Goal: Task Accomplishment & Management: Manage account settings

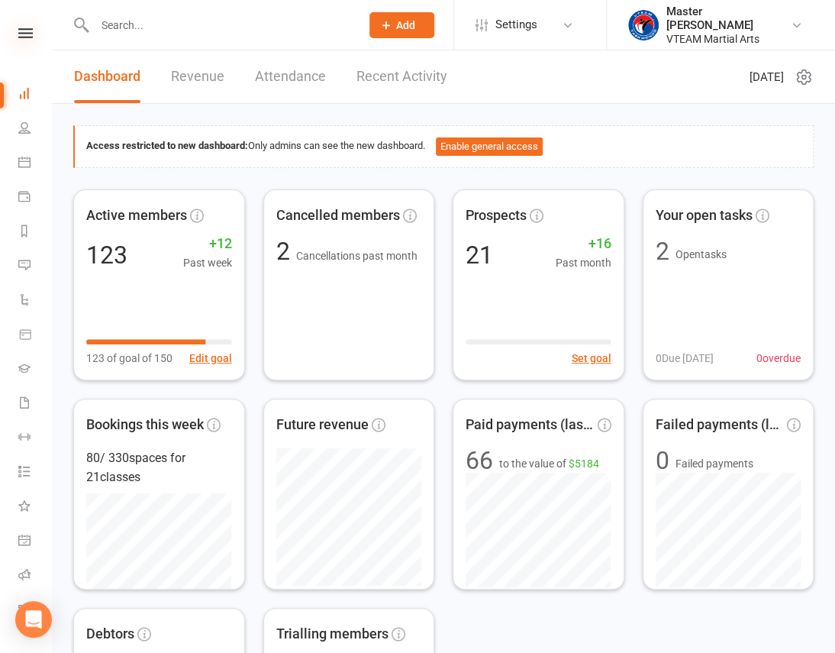
click at [26, 28] on icon at bounding box center [25, 33] width 15 height 10
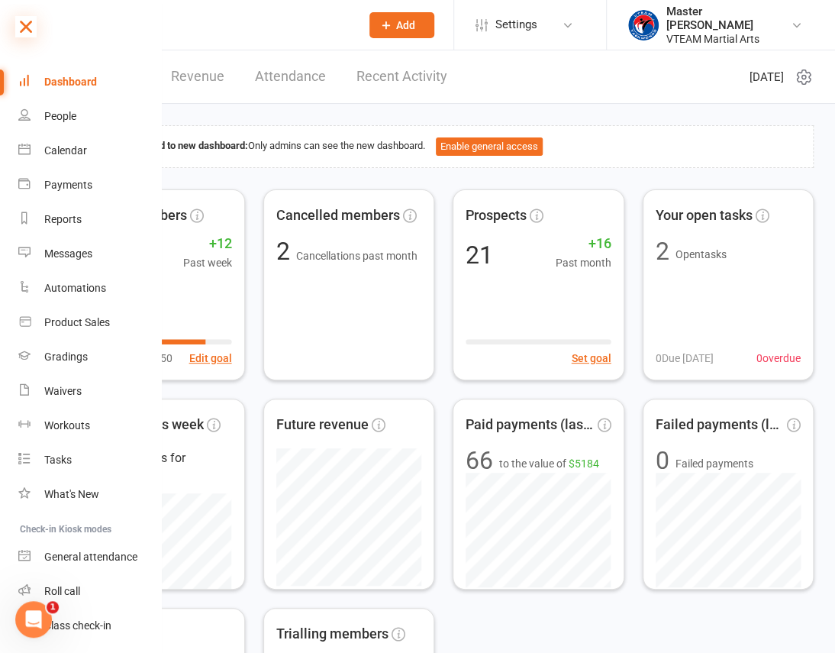
click at [21, 23] on icon at bounding box center [25, 26] width 21 height 21
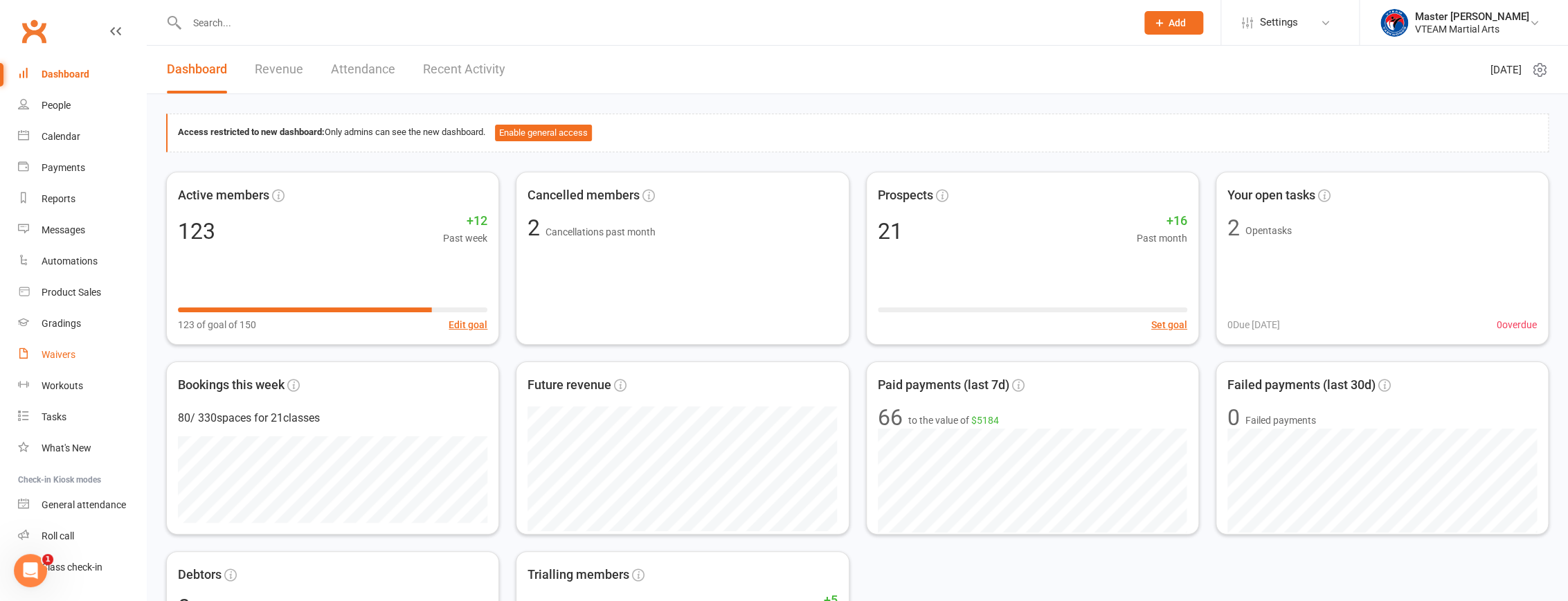
click at [63, 351] on div "Waivers" at bounding box center [58, 354] width 34 height 11
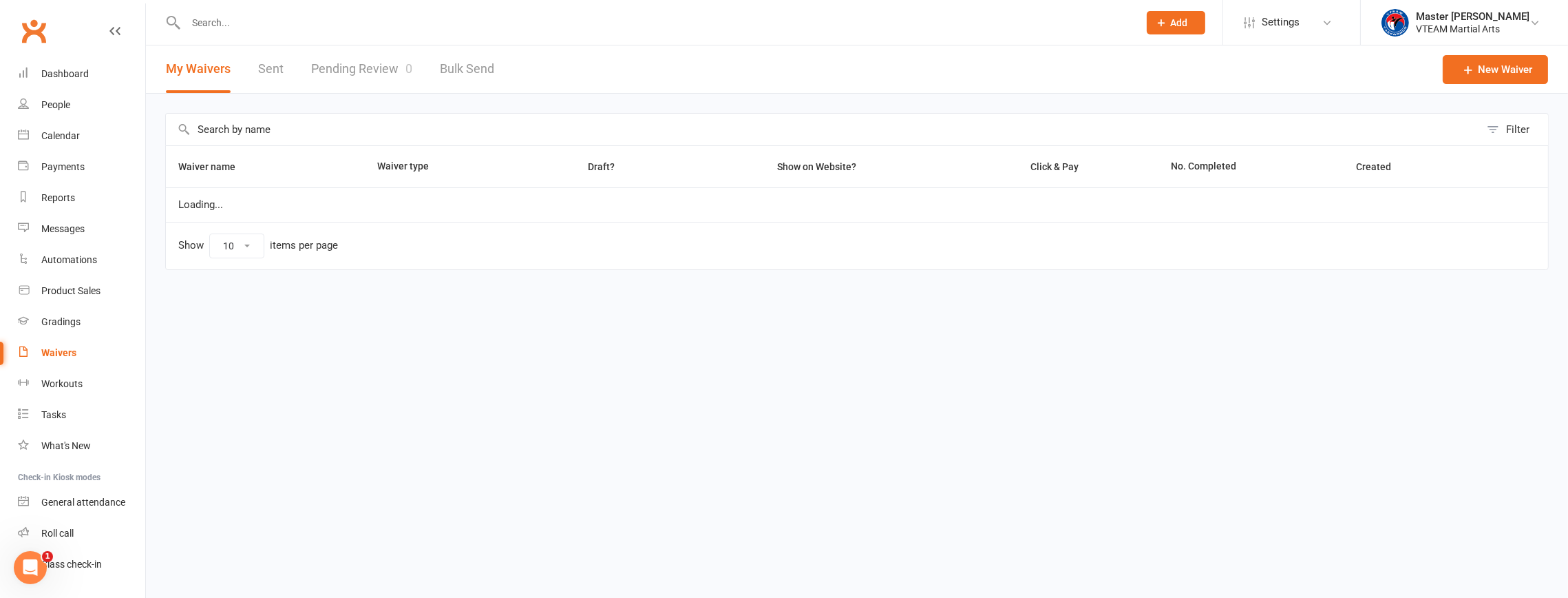
select select "100"
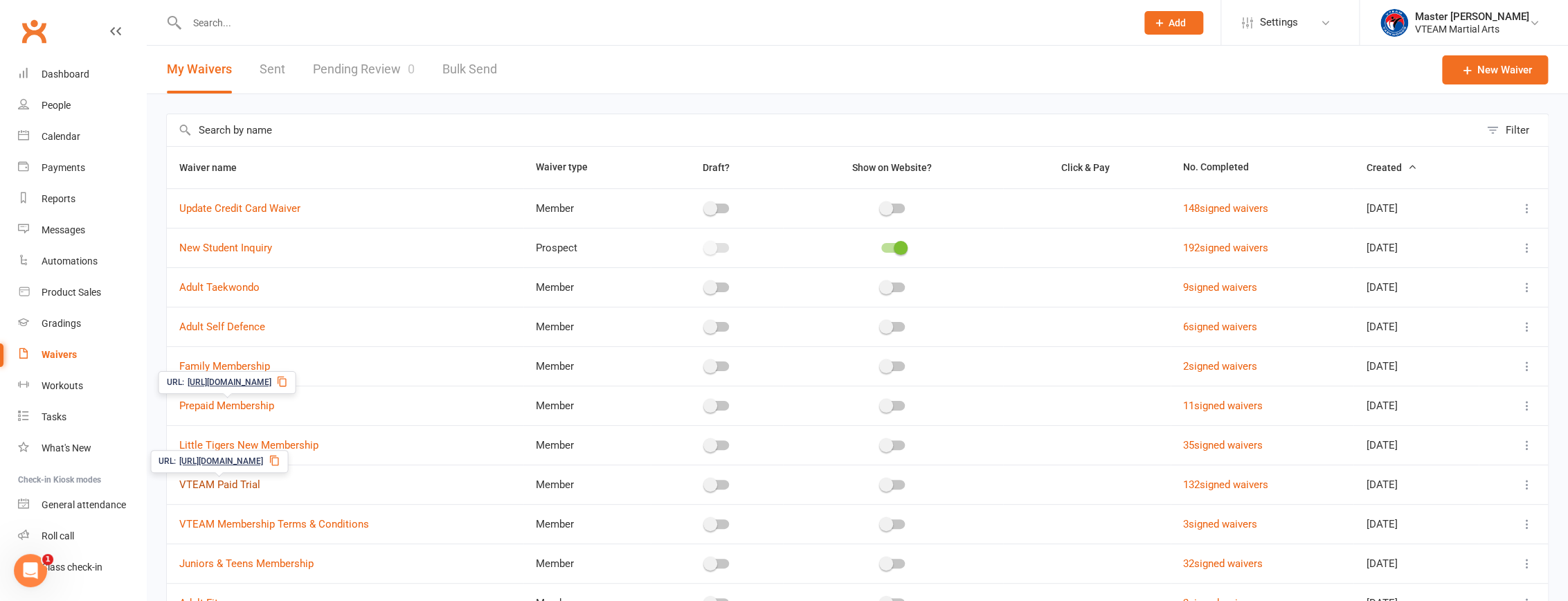
click at [239, 484] on link "VTEAM Paid Trial" at bounding box center [219, 484] width 81 height 13
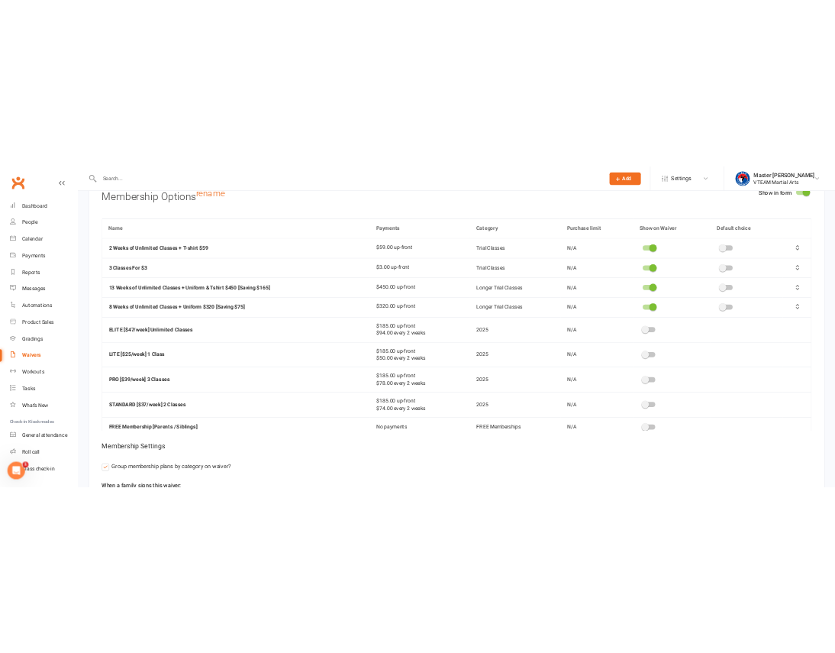
scroll to position [3050, 0]
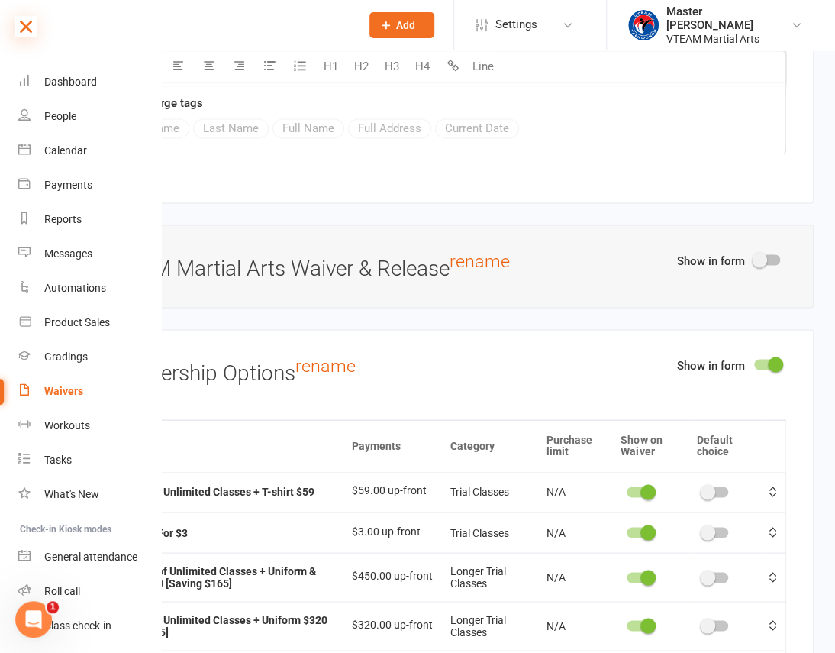
click at [23, 33] on icon at bounding box center [25, 26] width 21 height 21
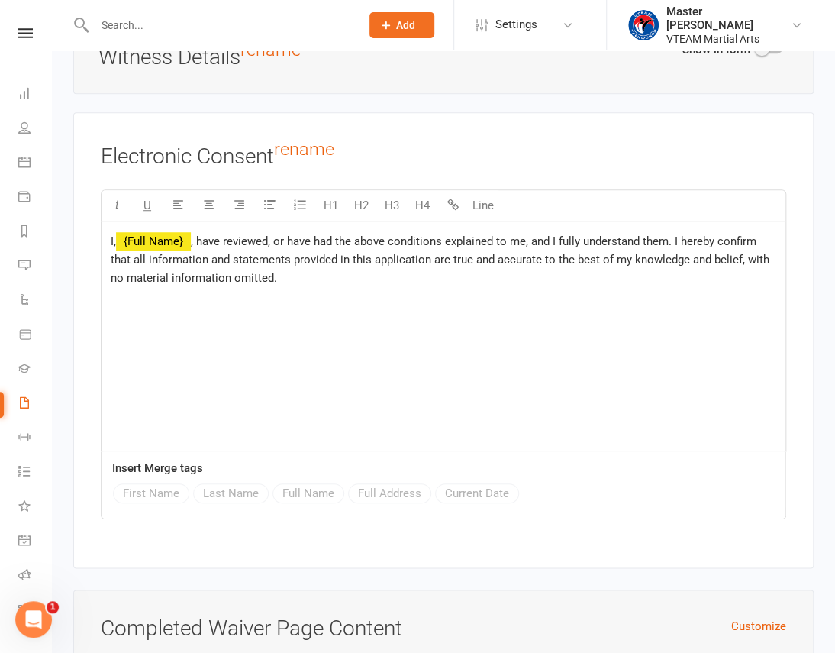
scroll to position [5342, 0]
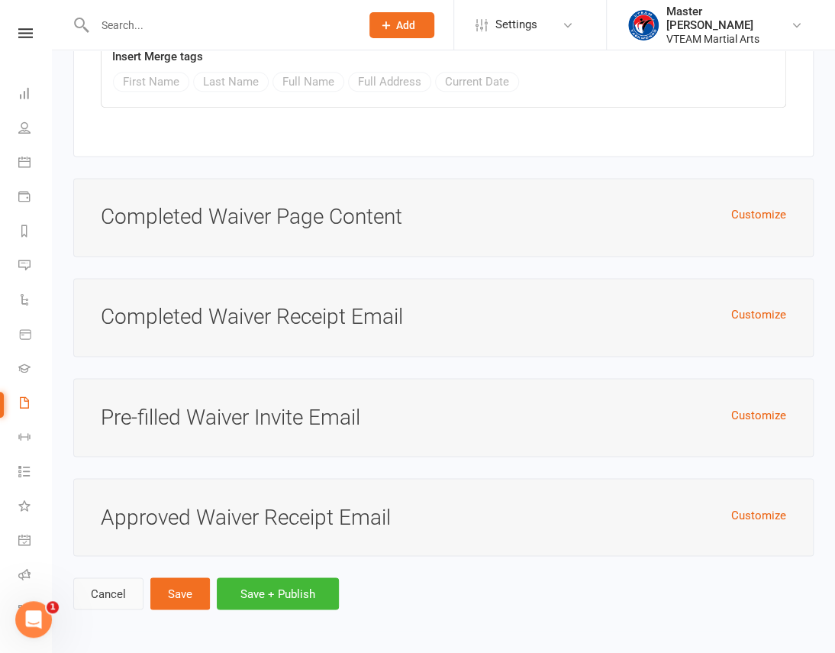
click at [113, 595] on link "Cancel" at bounding box center [108, 593] width 70 height 32
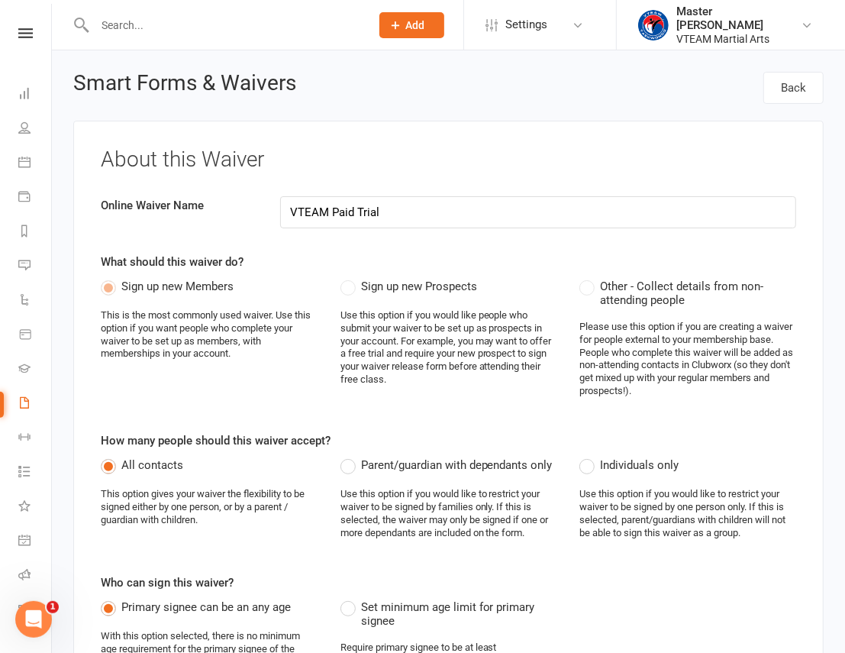
select select "100"
